Goal: Find specific page/section: Find specific page/section

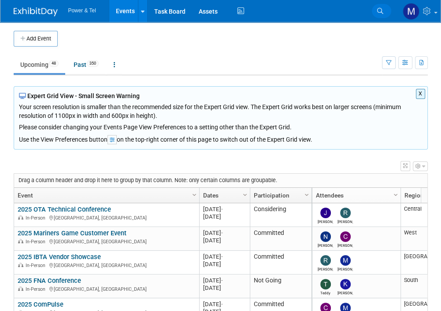
click at [374, 9] on link "Search" at bounding box center [381, 11] width 19 height 14
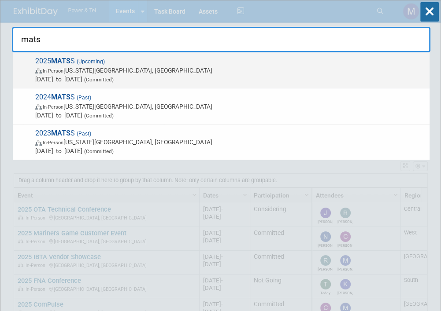
type input "mats"
click at [260, 73] on span "In-Person [US_STATE][GEOGRAPHIC_DATA], [GEOGRAPHIC_DATA]" at bounding box center [230, 70] width 390 height 9
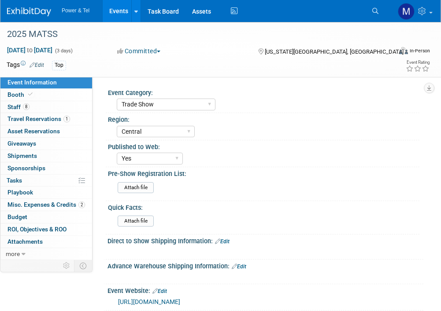
select select "Trade Show"
select select "Central"
select select "Yes"
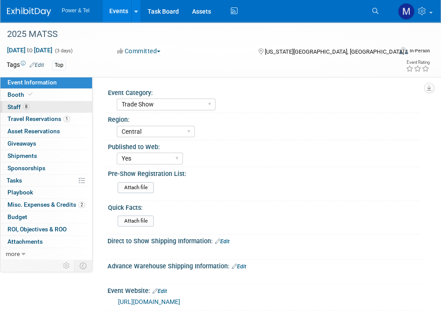
click at [69, 105] on link "8 Staff 8" at bounding box center [46, 107] width 92 height 12
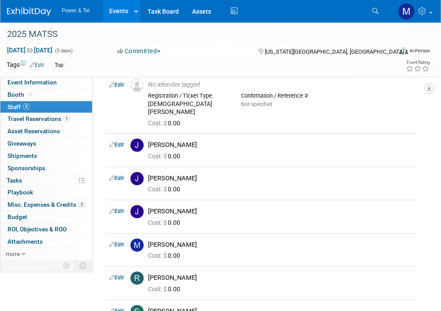
scroll to position [176, 0]
